Goal: Find specific page/section: Find specific page/section

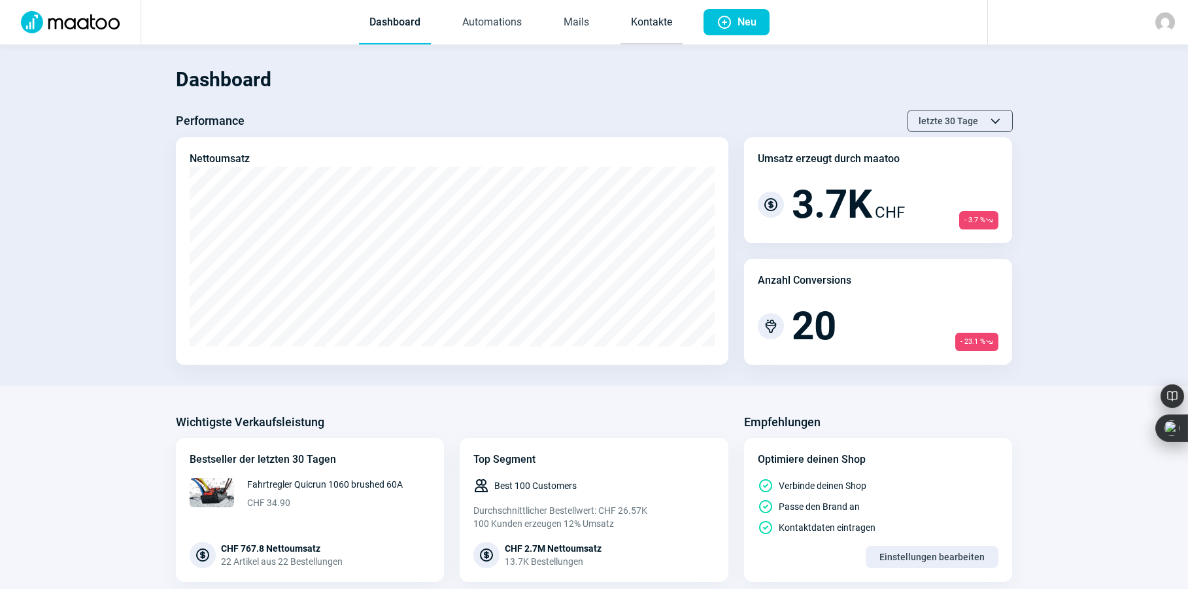
click at [660, 20] on link "Kontakte" at bounding box center [651, 22] width 62 height 43
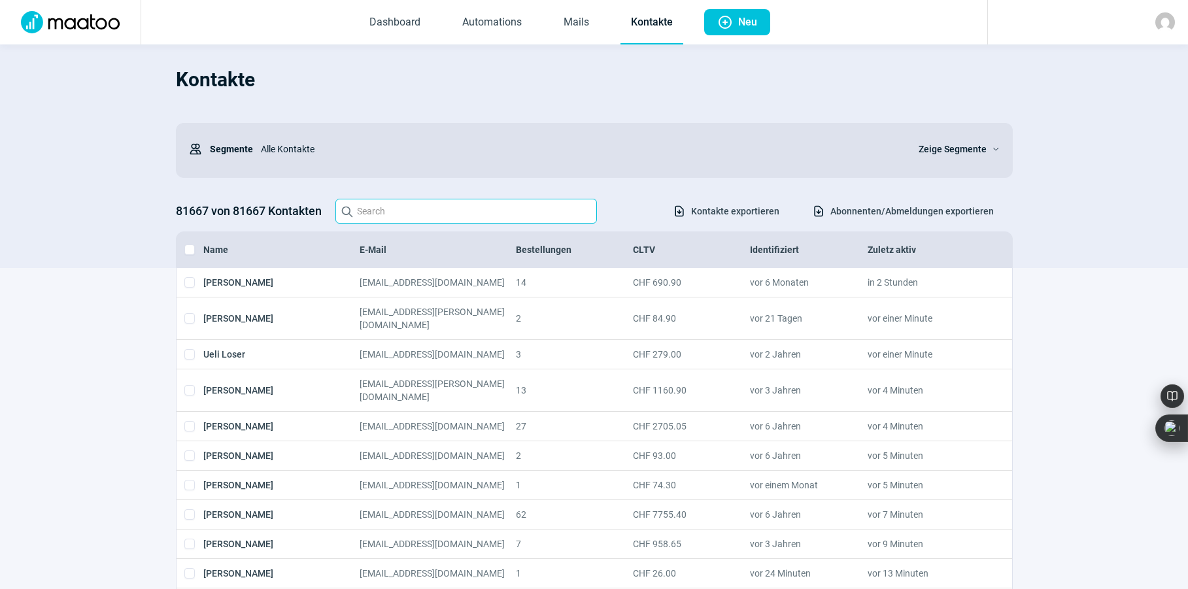
click at [422, 211] on input "Search icon" at bounding box center [466, 211] width 262 height 25
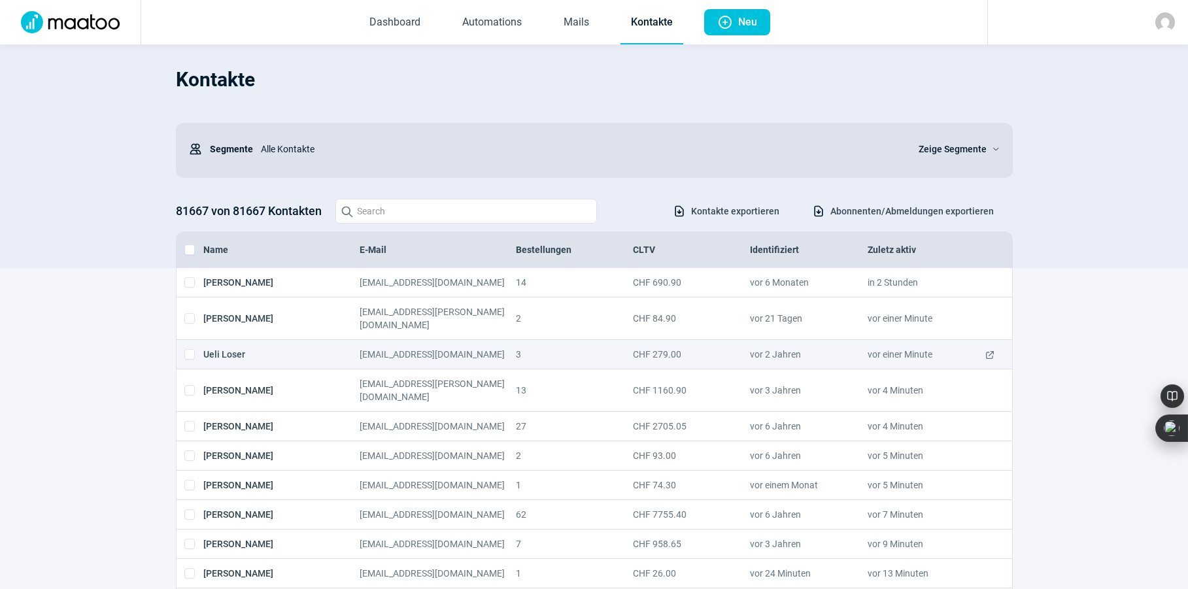
click at [987, 354] on span "ExternalLink icon" at bounding box center [990, 354] width 10 height 13
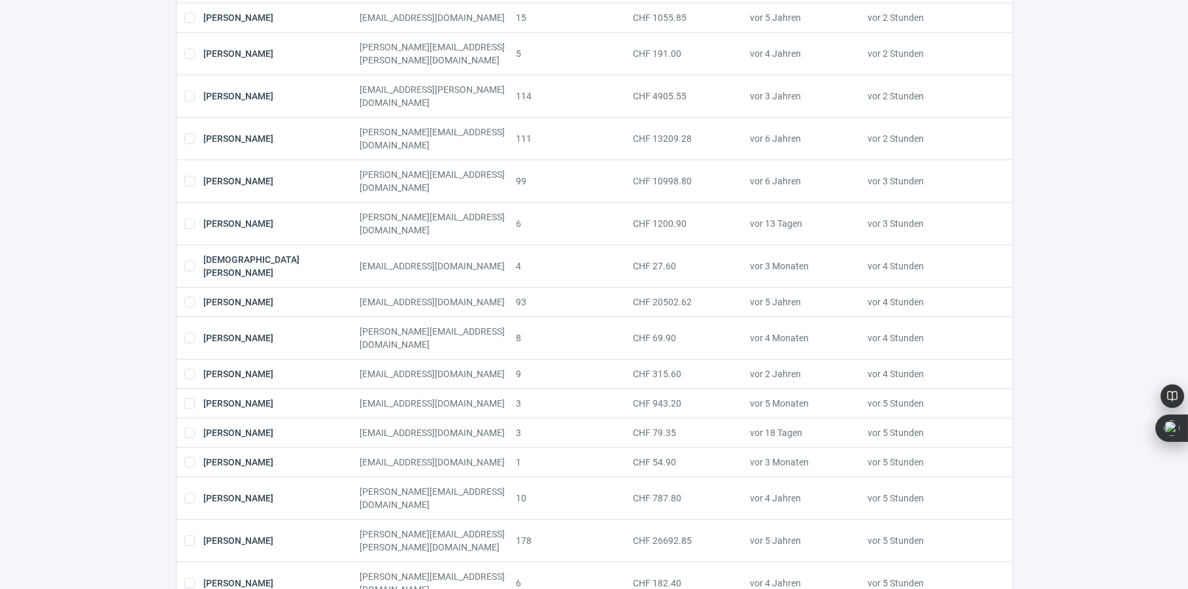
scroll to position [1279, 0]
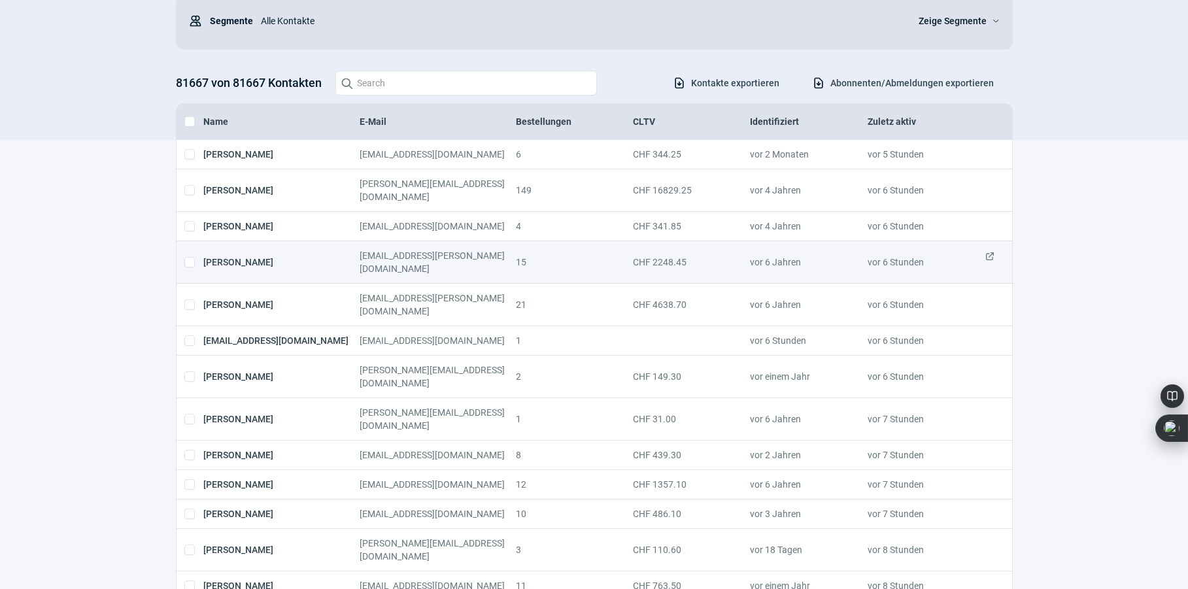
scroll to position [129, 0]
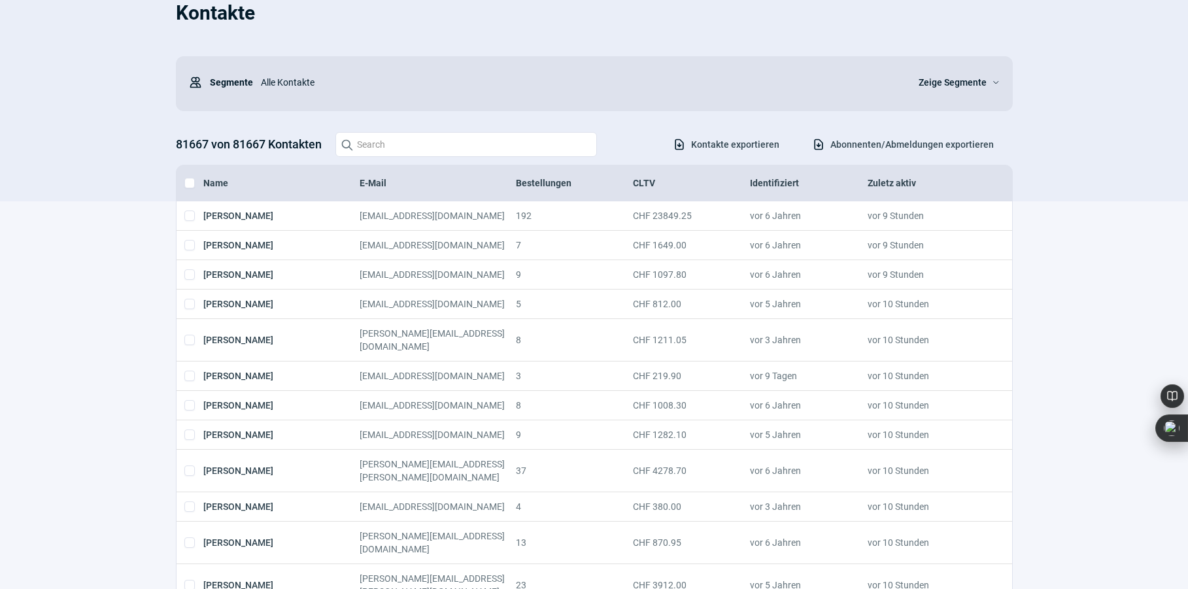
scroll to position [0, 0]
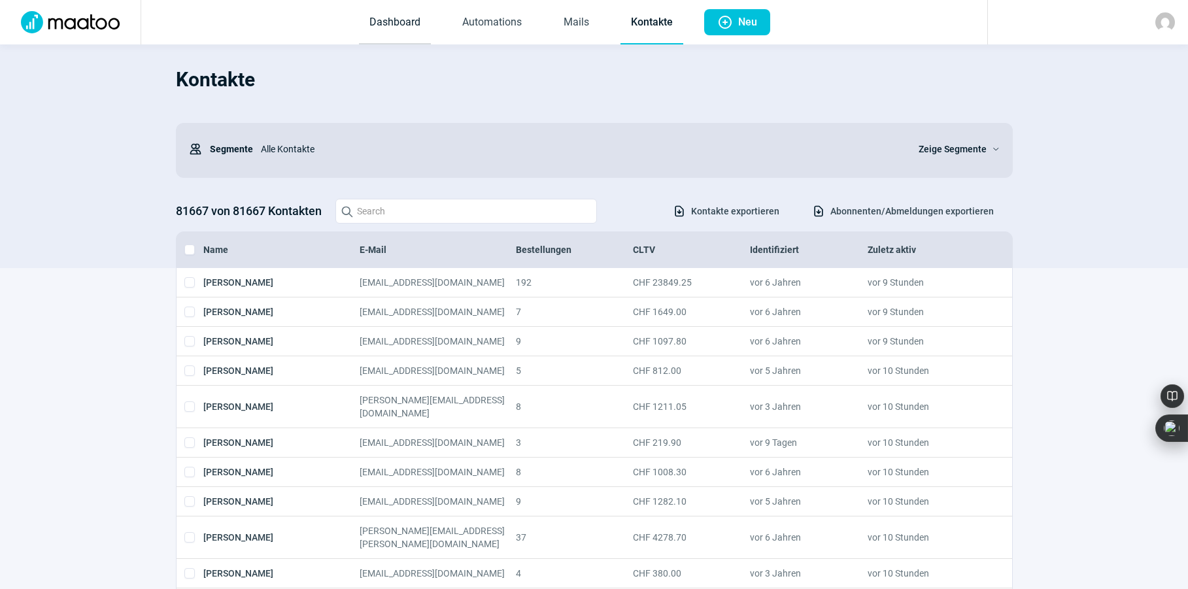
click at [393, 22] on link "Dashboard" at bounding box center [395, 22] width 72 height 43
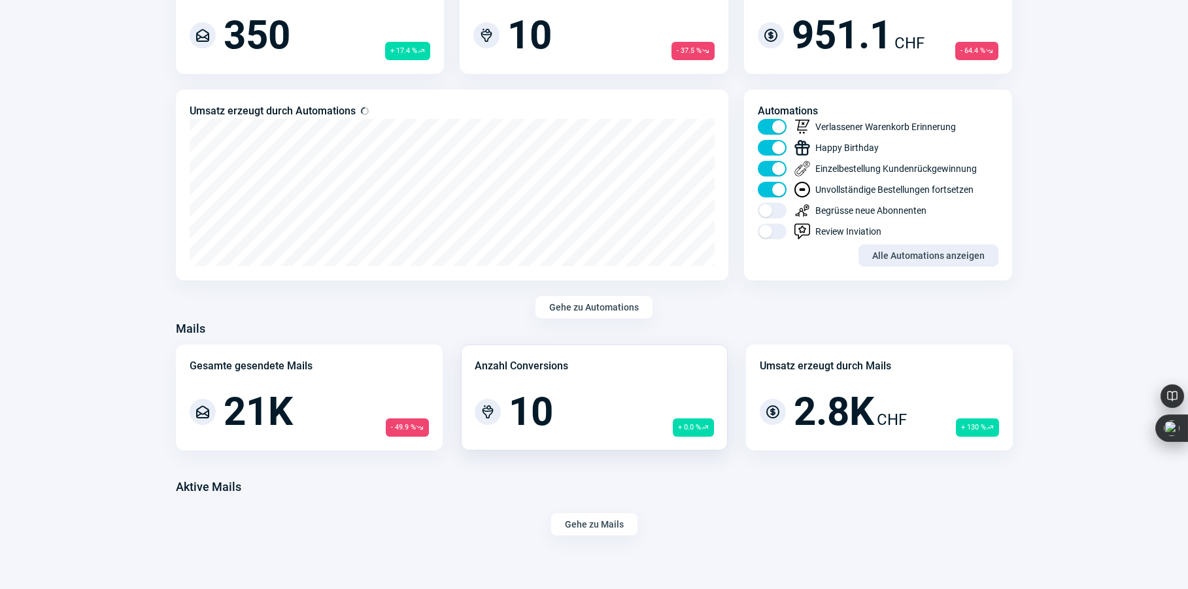
scroll to position [675, 0]
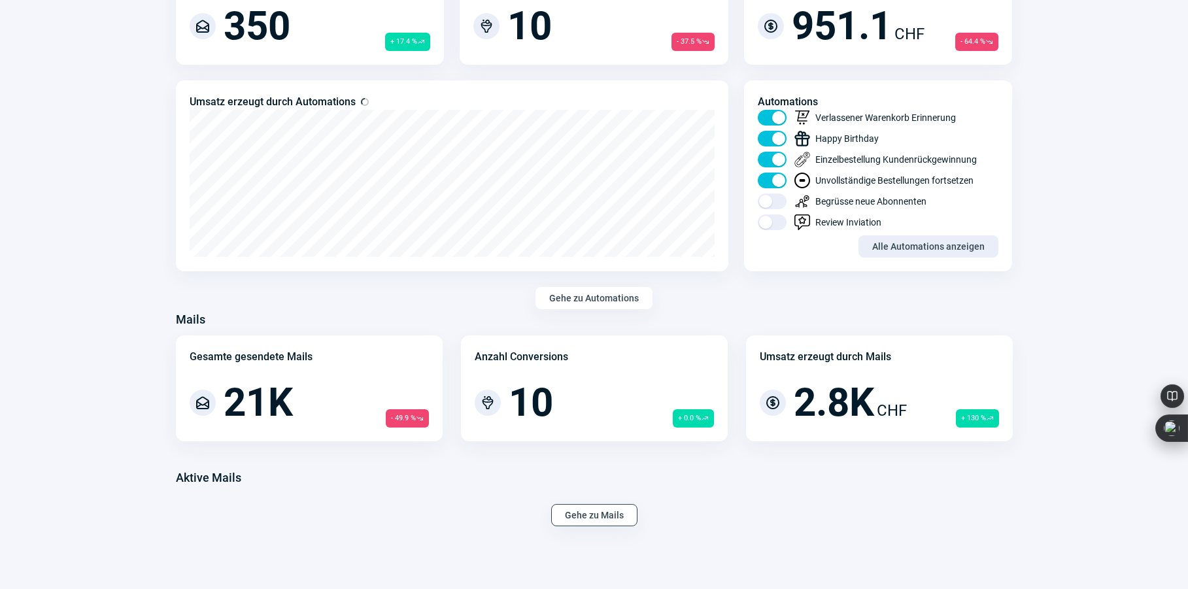
click at [617, 510] on span "Gehe zu Mails" at bounding box center [594, 515] width 59 height 21
